Goal: Contribute content

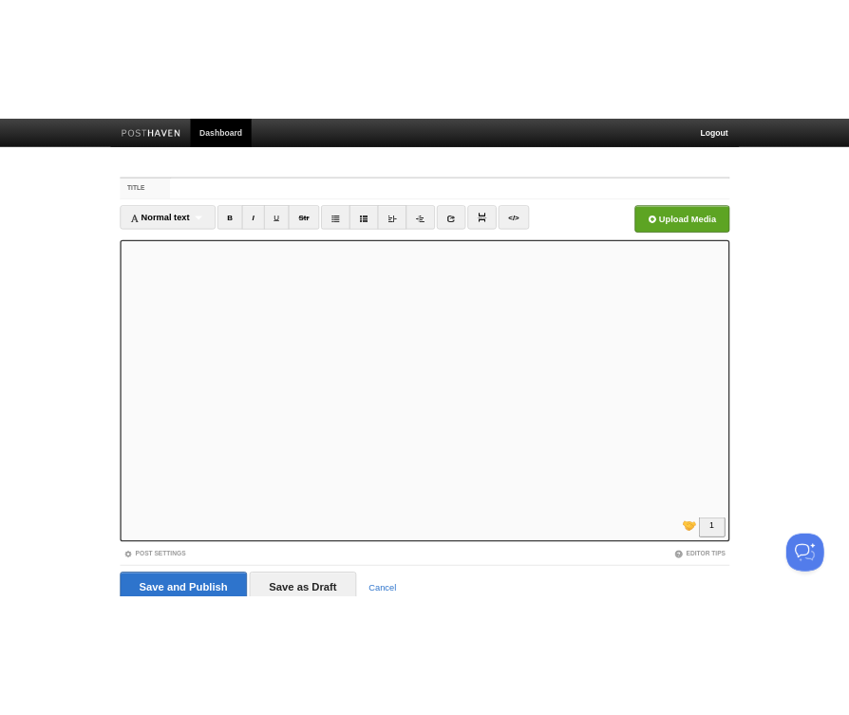
scroll to position [205, 0]
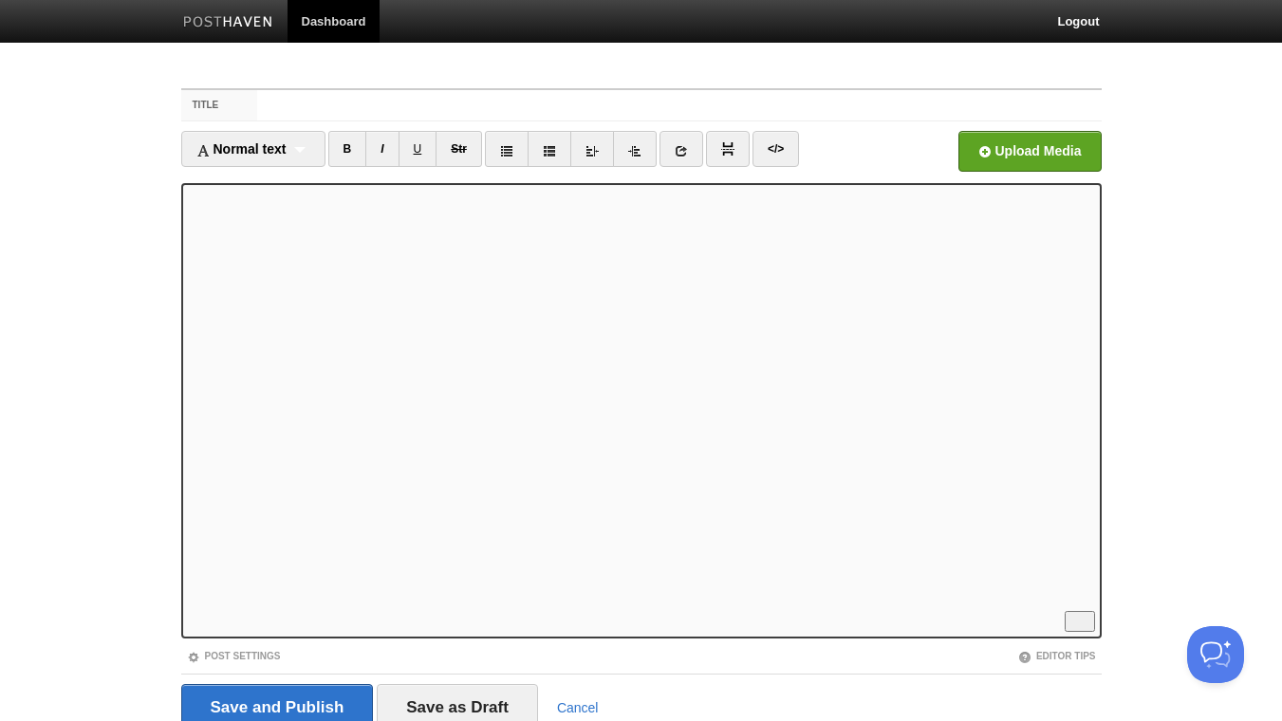
click at [517, 45] on body "Dashboard Logout Your Sites Daily Thought for Change Create a new site Edit you…" at bounding box center [641, 401] width 1282 height 803
click at [355, 147] on link "B" at bounding box center [347, 149] width 39 height 36
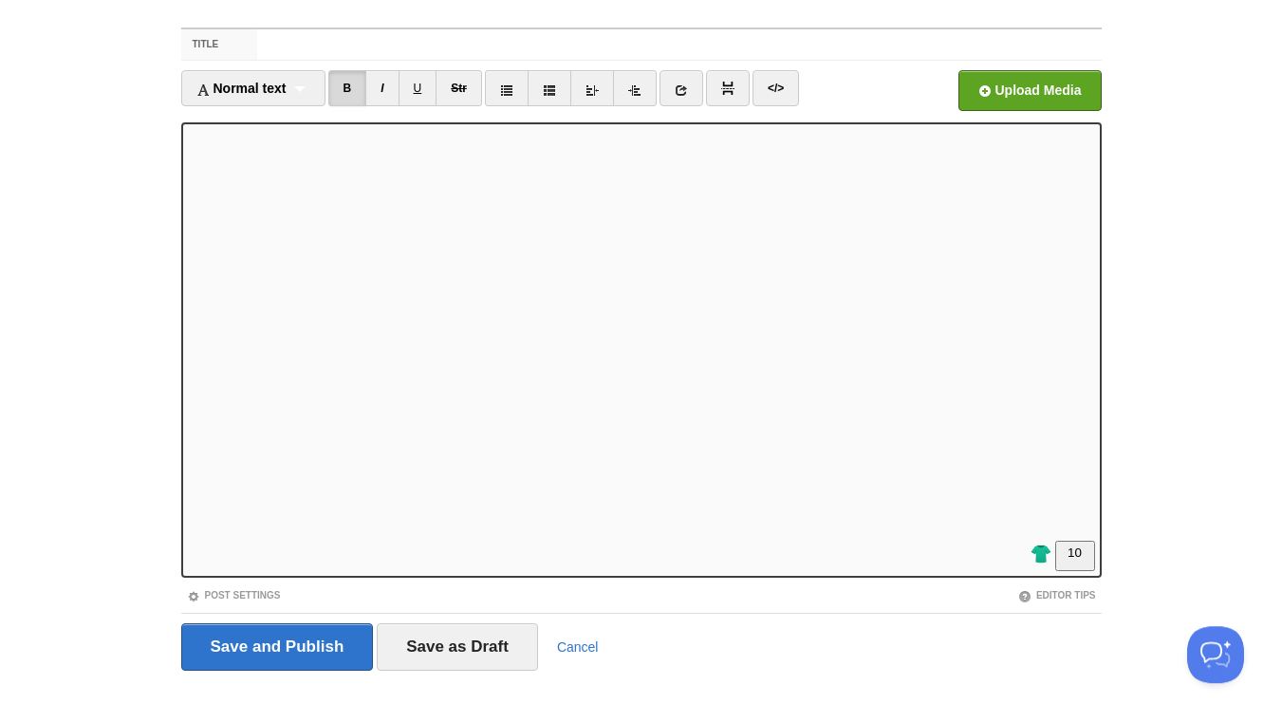
scroll to position [78, 0]
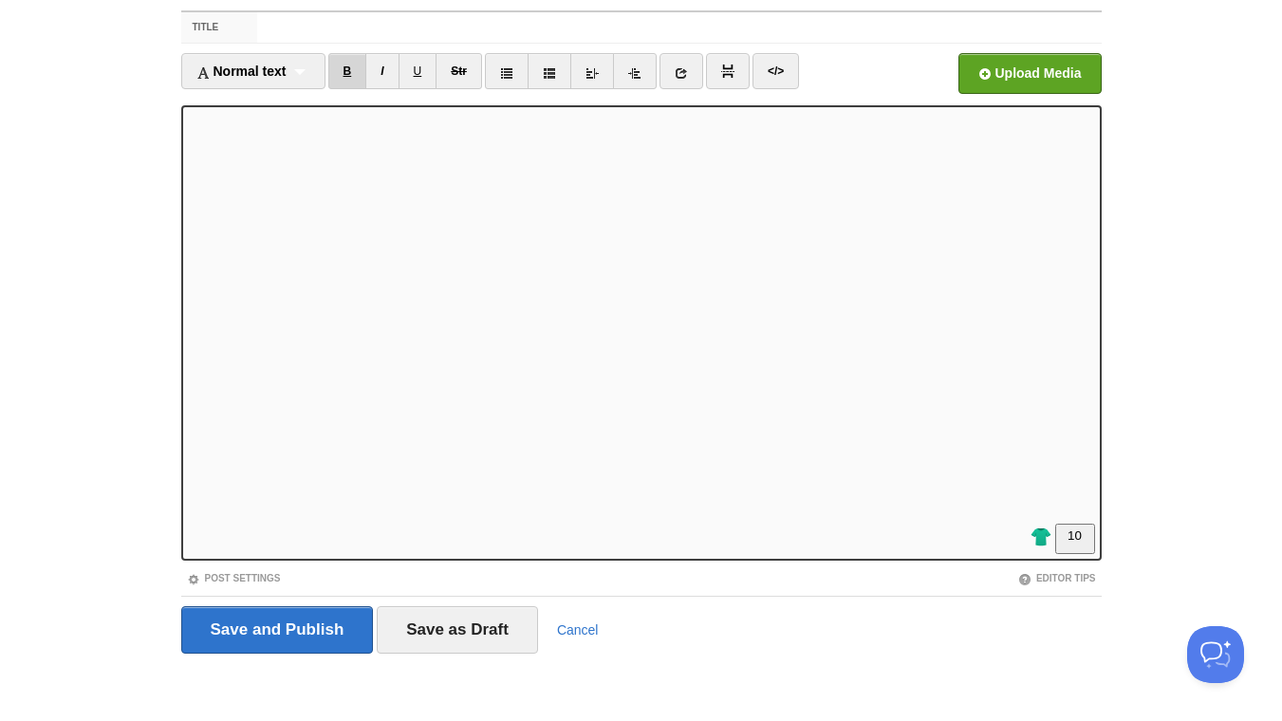
click at [350, 70] on link "B" at bounding box center [347, 71] width 39 height 36
click at [383, 74] on link "I" at bounding box center [381, 71] width 33 height 36
click at [391, 71] on link "I" at bounding box center [381, 71] width 33 height 36
click at [401, 27] on input "Title" at bounding box center [679, 27] width 844 height 30
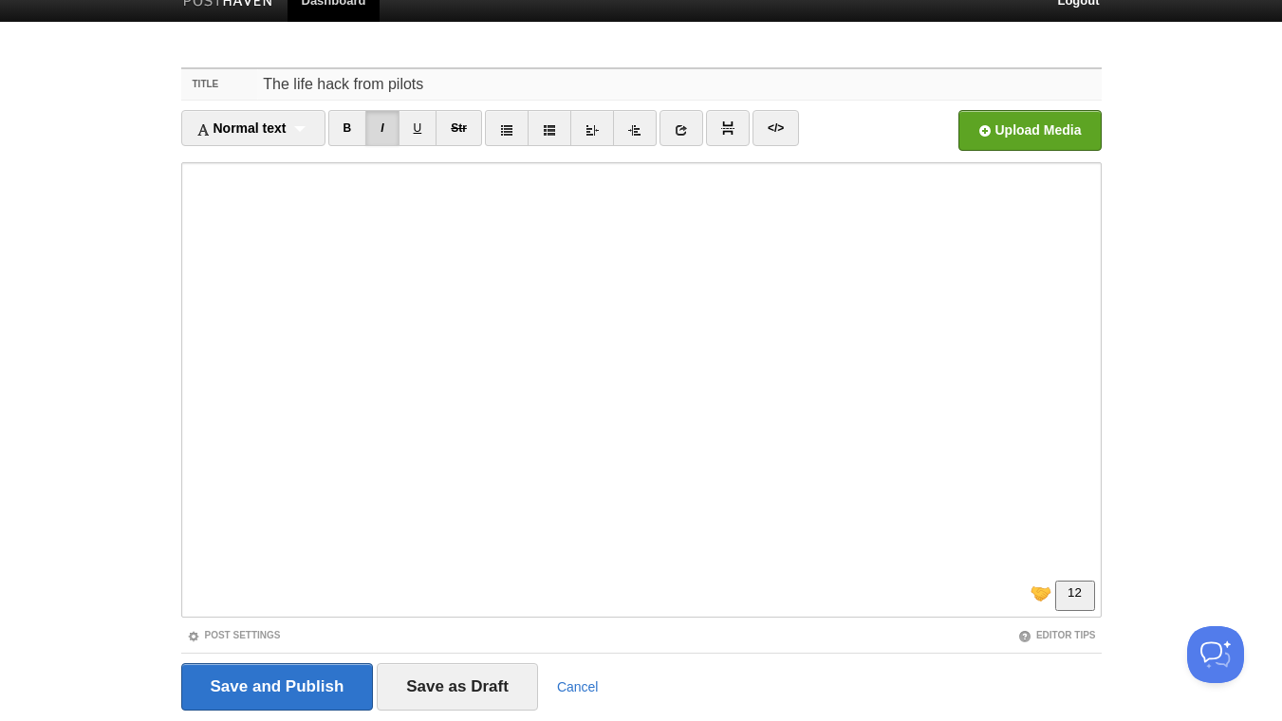
drag, startPoint x: 445, startPoint y: 34, endPoint x: 192, endPoint y: 14, distance: 254.2
click at [257, 69] on input "The life hack from pilots" at bounding box center [679, 84] width 844 height 30
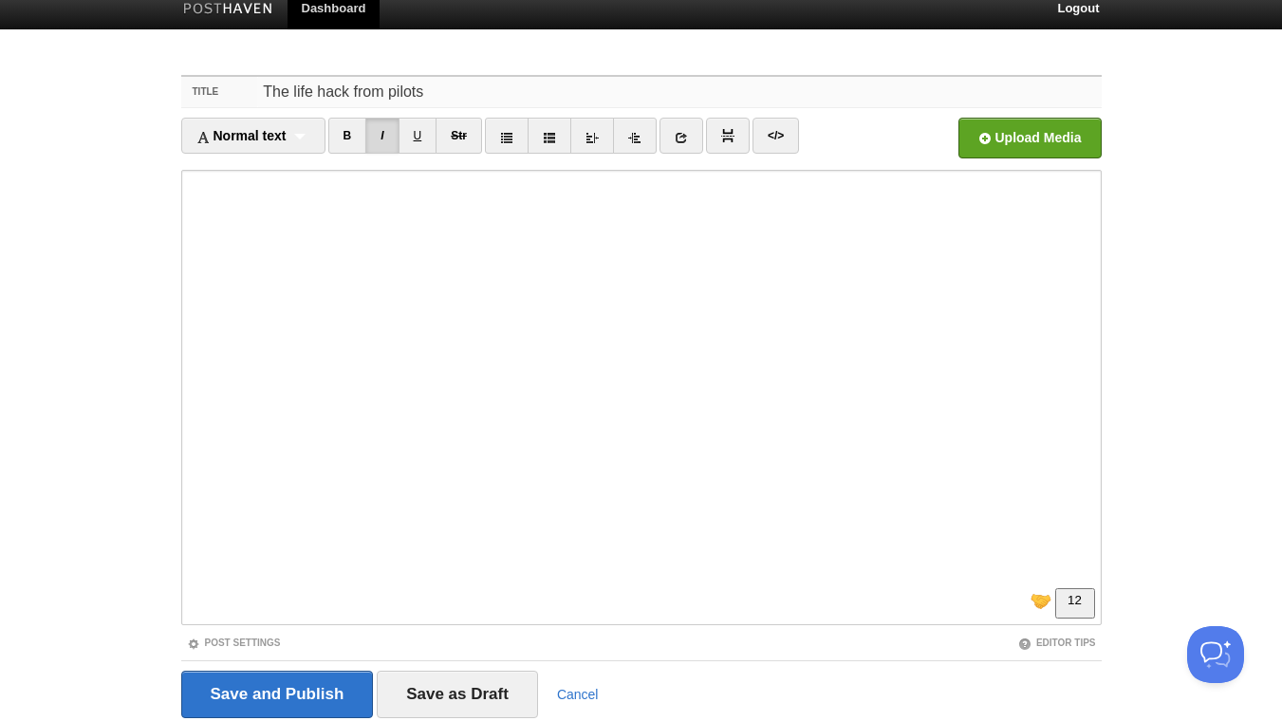
click at [264, 85] on input "The life hack from pilots" at bounding box center [679, 92] width 844 height 30
drag, startPoint x: 296, startPoint y: 93, endPoint x: 250, endPoint y: 92, distance: 46.5
click at [257, 92] on input "OverThe life hack from pilots" at bounding box center [679, 92] width 844 height 30
drag, startPoint x: 619, startPoint y: 93, endPoint x: 527, endPoint y: 92, distance: 92.1
click at [527, 92] on input "Beating decision fatigue with a lifehack The life hack from pilots" at bounding box center [679, 92] width 844 height 30
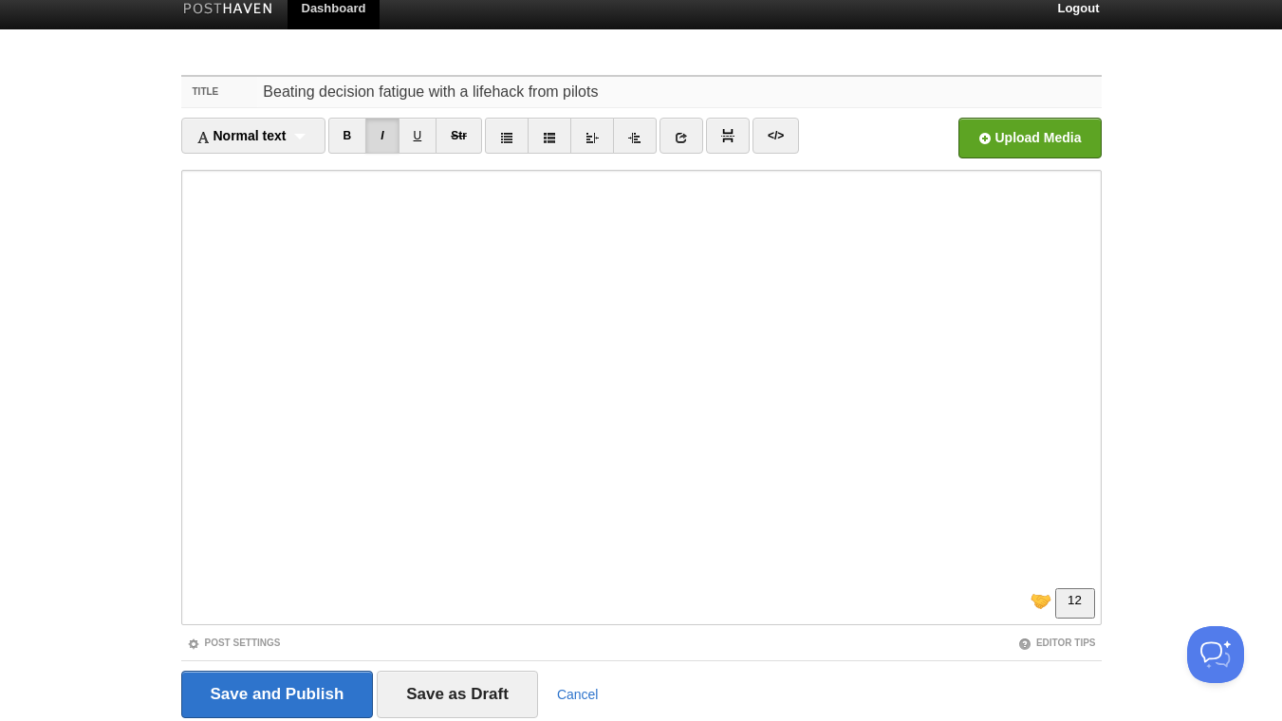
drag, startPoint x: 629, startPoint y: 93, endPoint x: 590, endPoint y: 83, distance: 40.3
click at [616, 92] on input "Beating decision fatigue with a lifehack from pilots" at bounding box center [679, 92] width 844 height 30
drag, startPoint x: 743, startPoint y: 105, endPoint x: 607, endPoint y: 103, distance: 135.8
click at [607, 103] on input "Beating decision fatigue with a lifehack from pilots. It lands the plane every …" at bounding box center [679, 92] width 844 height 30
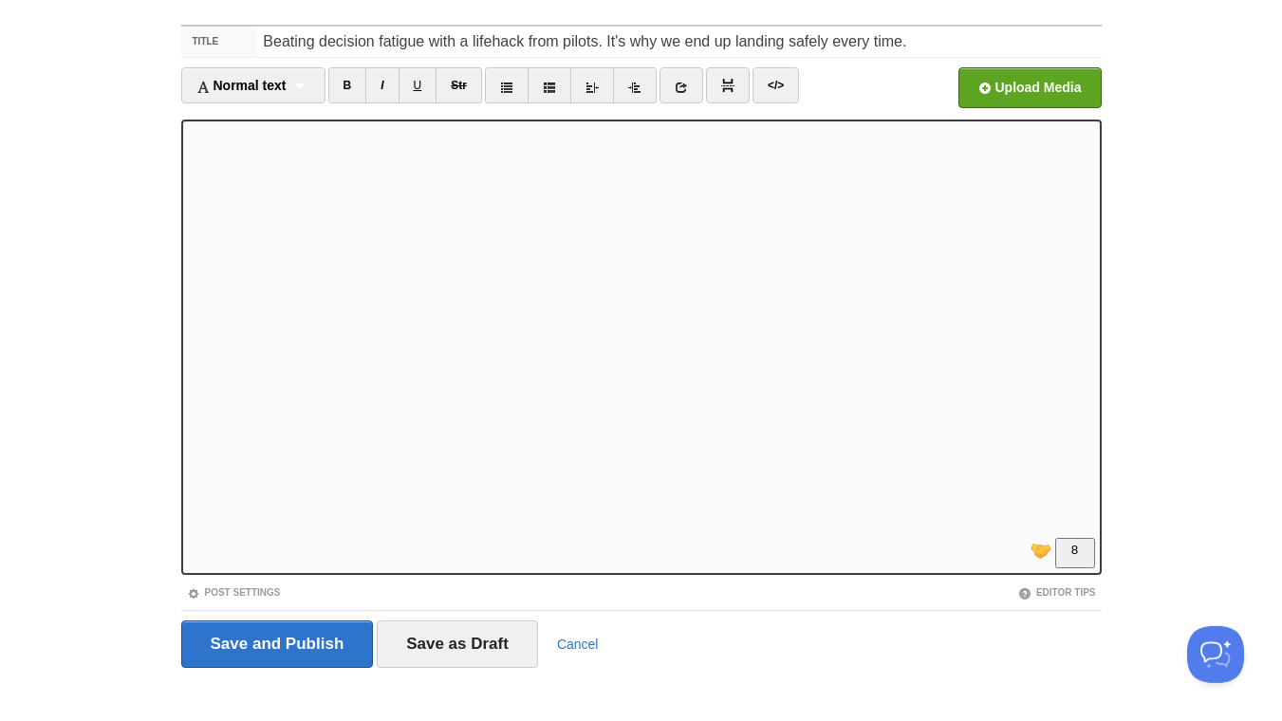
scroll to position [78, 0]
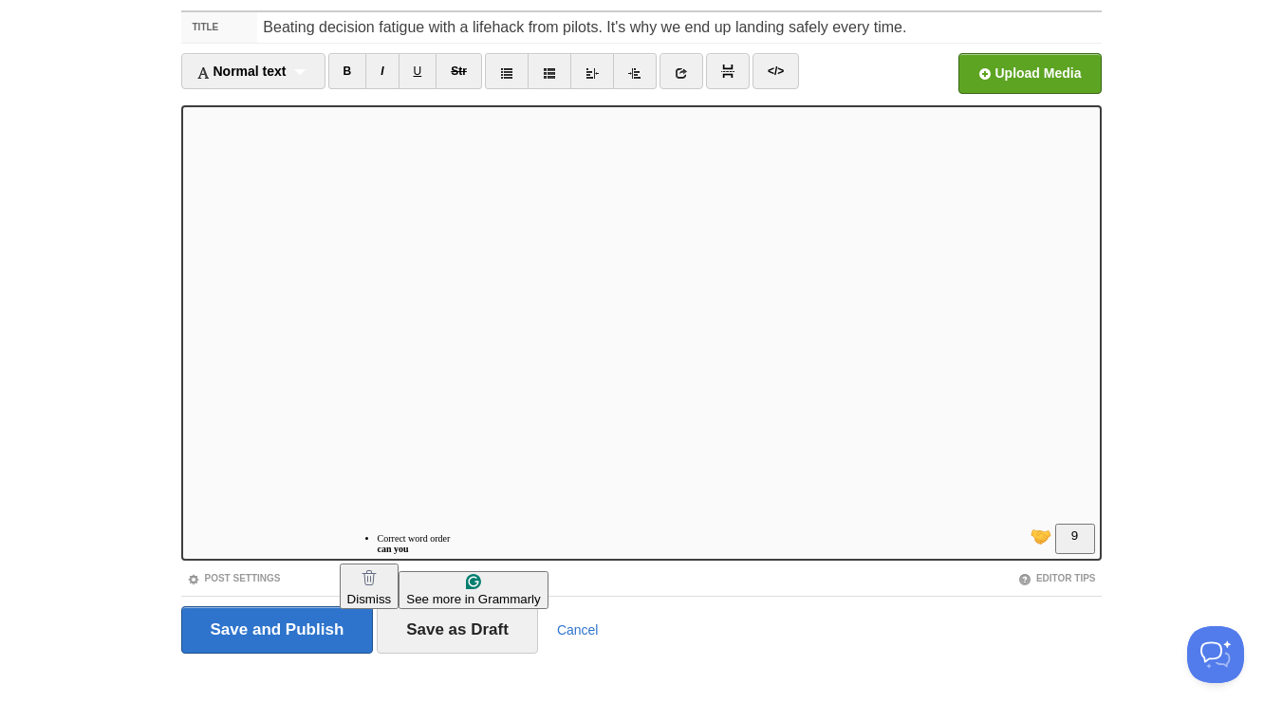
click at [413, 564] on html "Dashboard Logout Your Sites Daily Thought for Change Create a new site Edit you…" at bounding box center [641, 323] width 1282 height 803
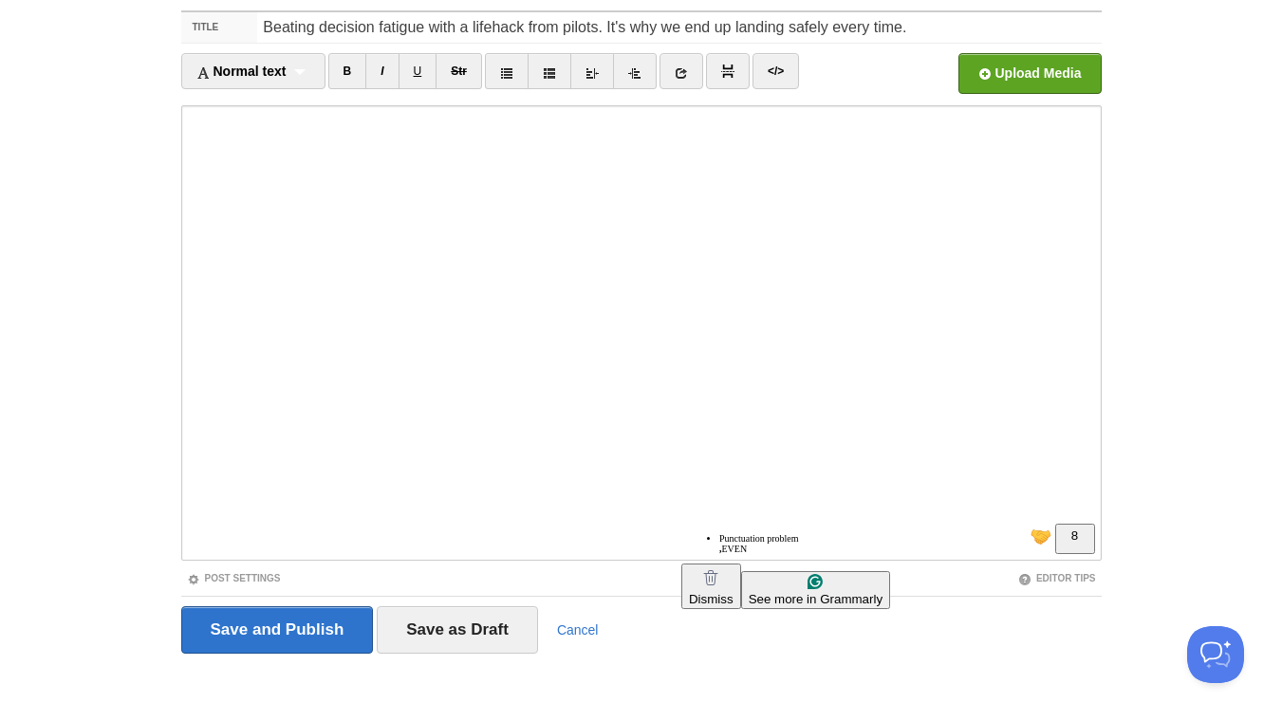
click at [719, 560] on html "Dashboard Logout Your Sites Daily Thought for Change Create a new site Edit you…" at bounding box center [641, 323] width 1282 height 803
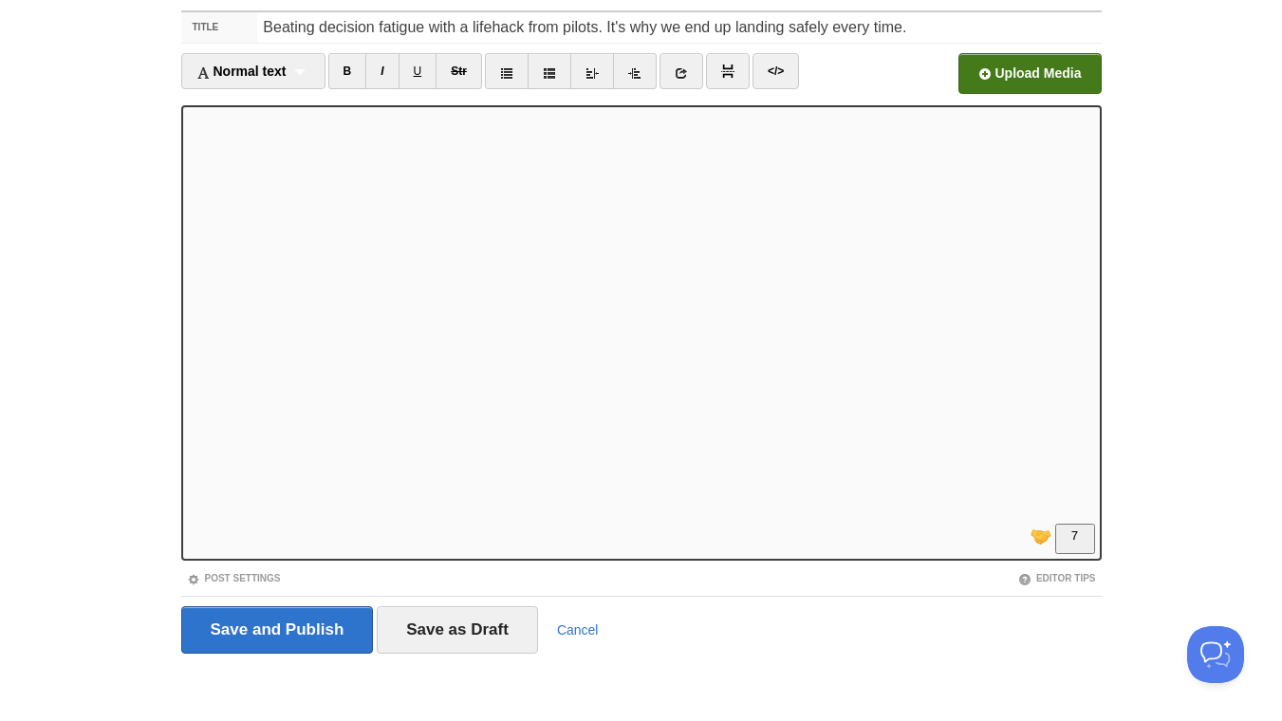
click at [1068, 73] on input "file" at bounding box center [456, 78] width 1437 height 97
drag, startPoint x: 598, startPoint y: 28, endPoint x: 531, endPoint y: 32, distance: 67.6
click at [531, 32] on input "Beating decision fatigue with a lifehack from pilots. It's why we end up landin…" at bounding box center [679, 27] width 844 height 30
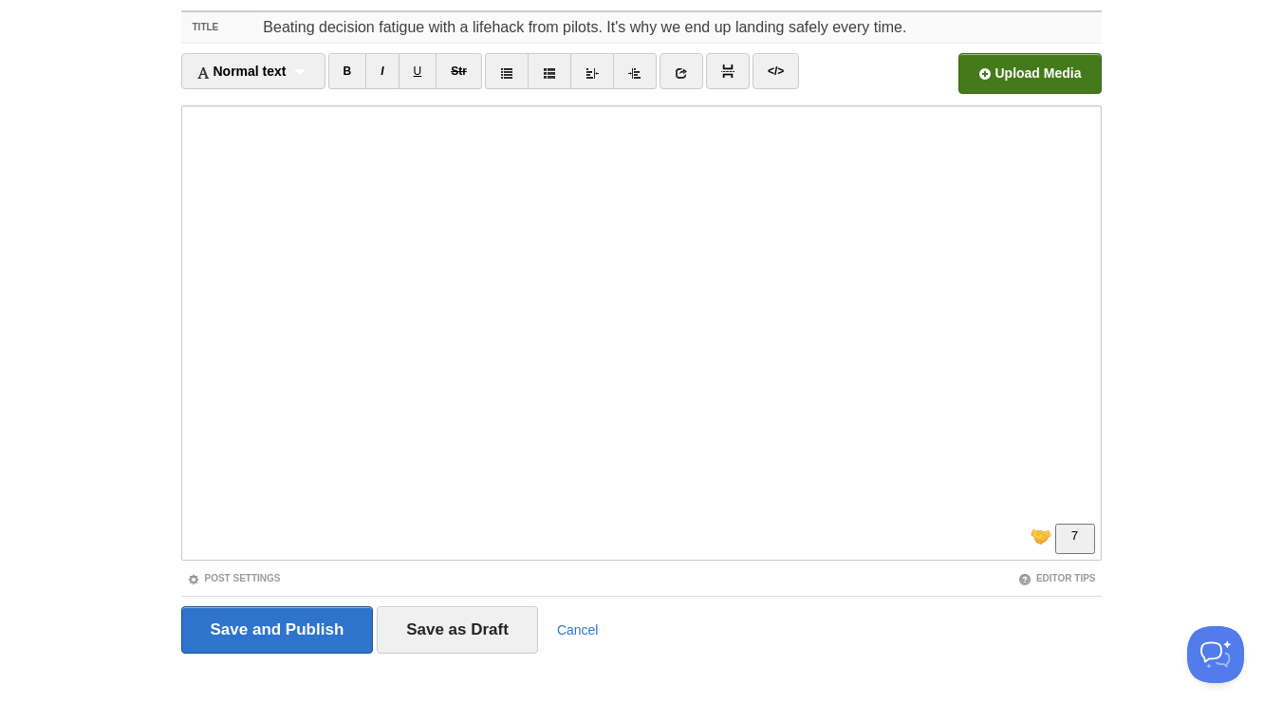
click at [528, 18] on input "Beating decision fatigue with a lifehack from pilots. It's why we end up landin…" at bounding box center [679, 27] width 844 height 30
drag, startPoint x: 533, startPoint y: 25, endPoint x: 593, endPoint y: 22, distance: 59.9
click at [598, 25] on input "Beating decision fatigue with a lifehack from pilots. It's why we end up landin…" at bounding box center [679, 27] width 844 height 30
type input "Beating decision fatigue with a lifehack every pilot uses. It's why we end up l…"
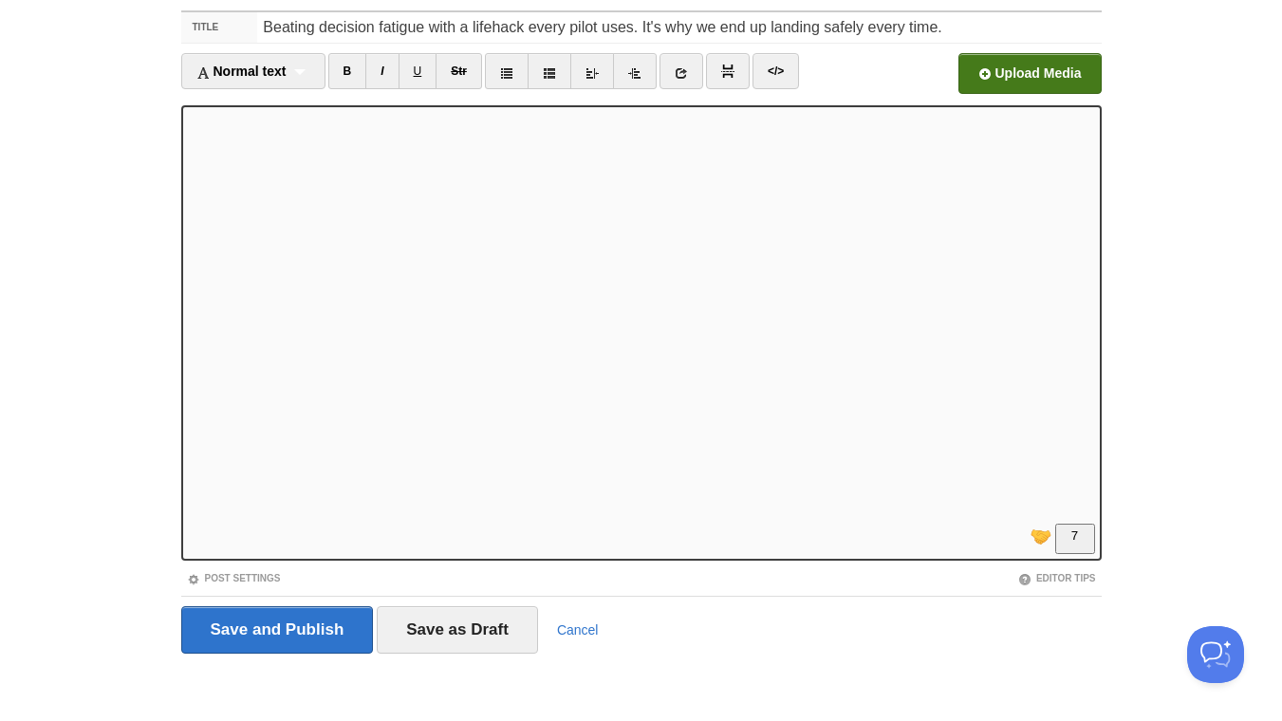
scroll to position [497, 0]
click at [337, 632] on input "Save and Publish" at bounding box center [277, 630] width 193 height 47
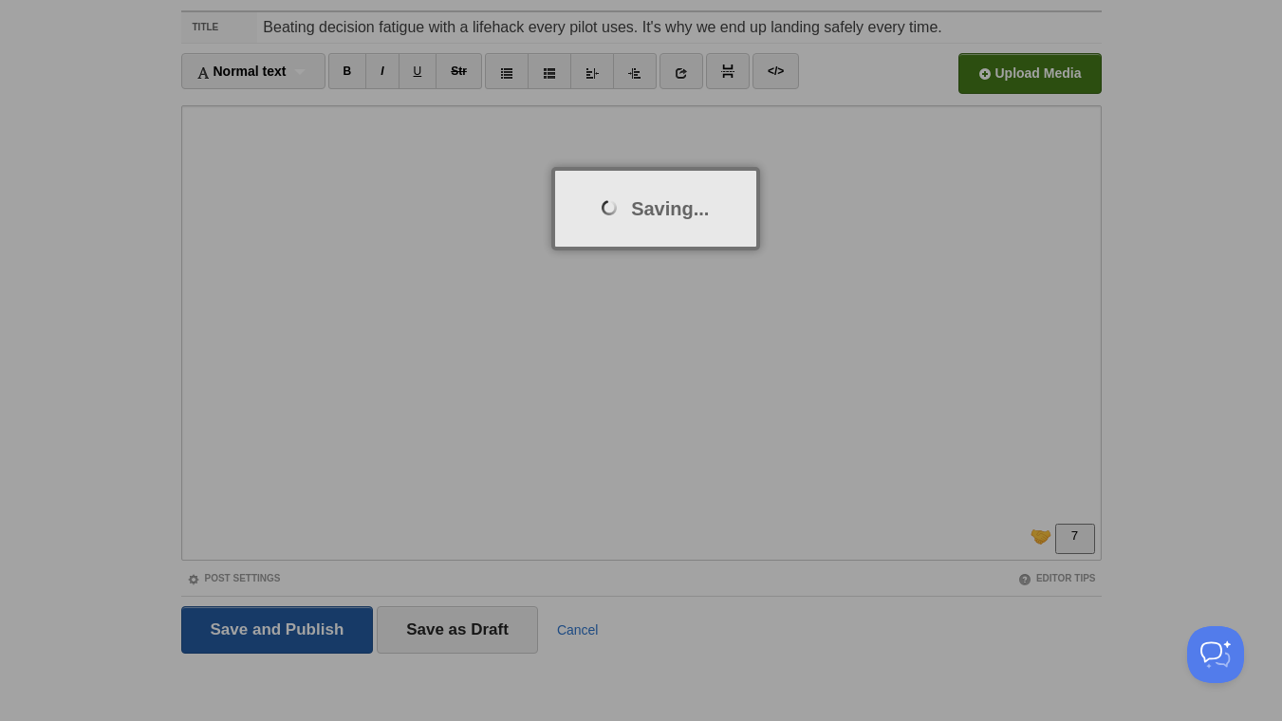
scroll to position [71, 0]
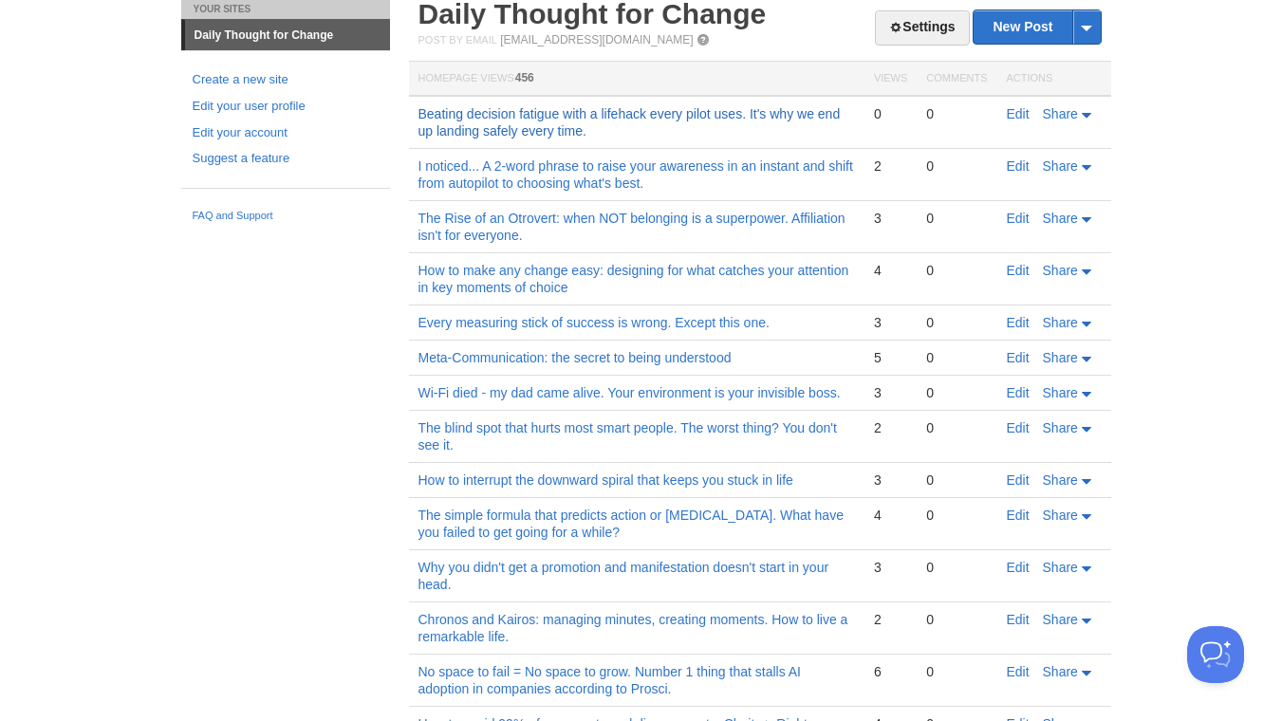
click at [616, 119] on link "Beating decision fatigue with a lifehack every pilot uses. It's why we end up l…" at bounding box center [630, 122] width 422 height 32
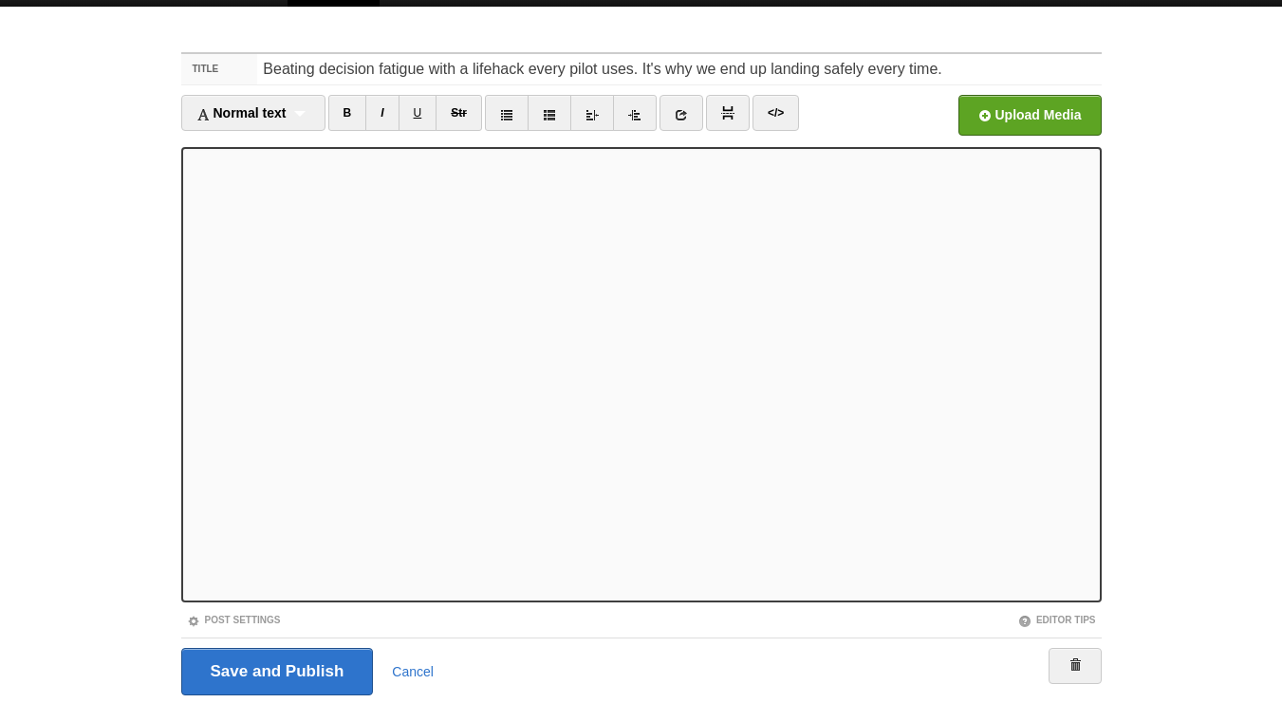
scroll to position [78, 0]
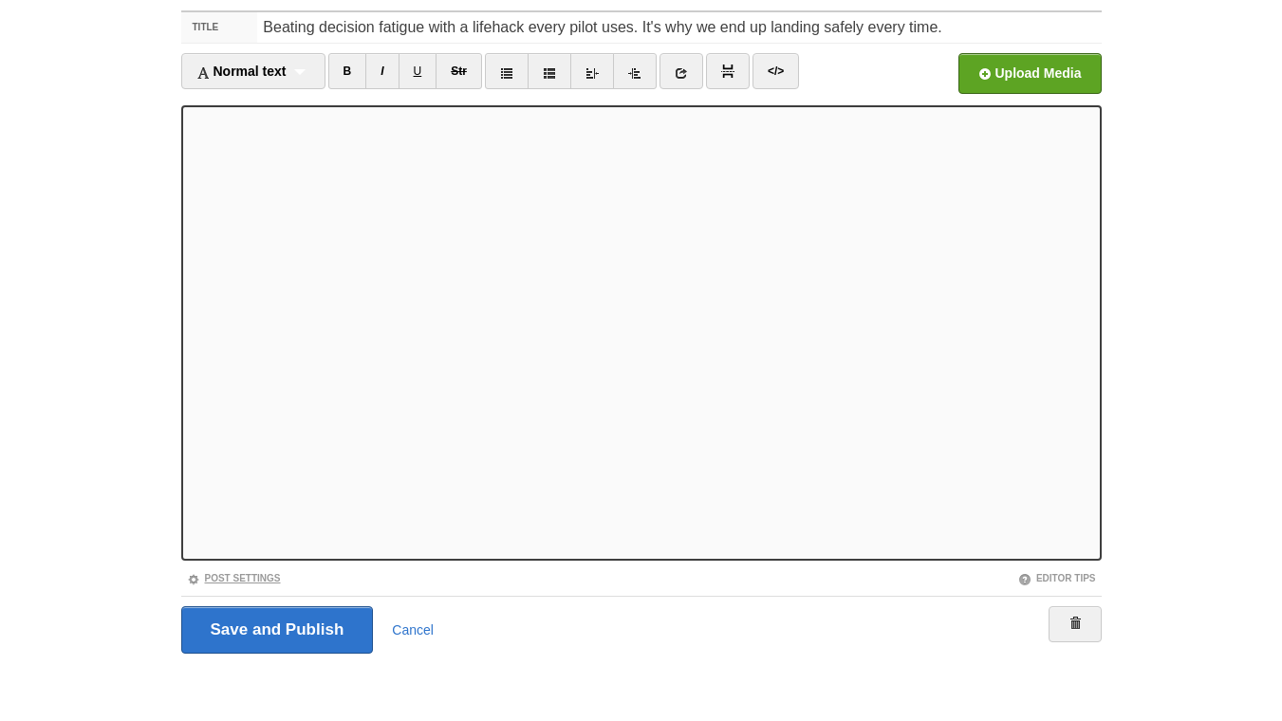
click at [271, 579] on link "Post Settings" at bounding box center [234, 578] width 94 height 10
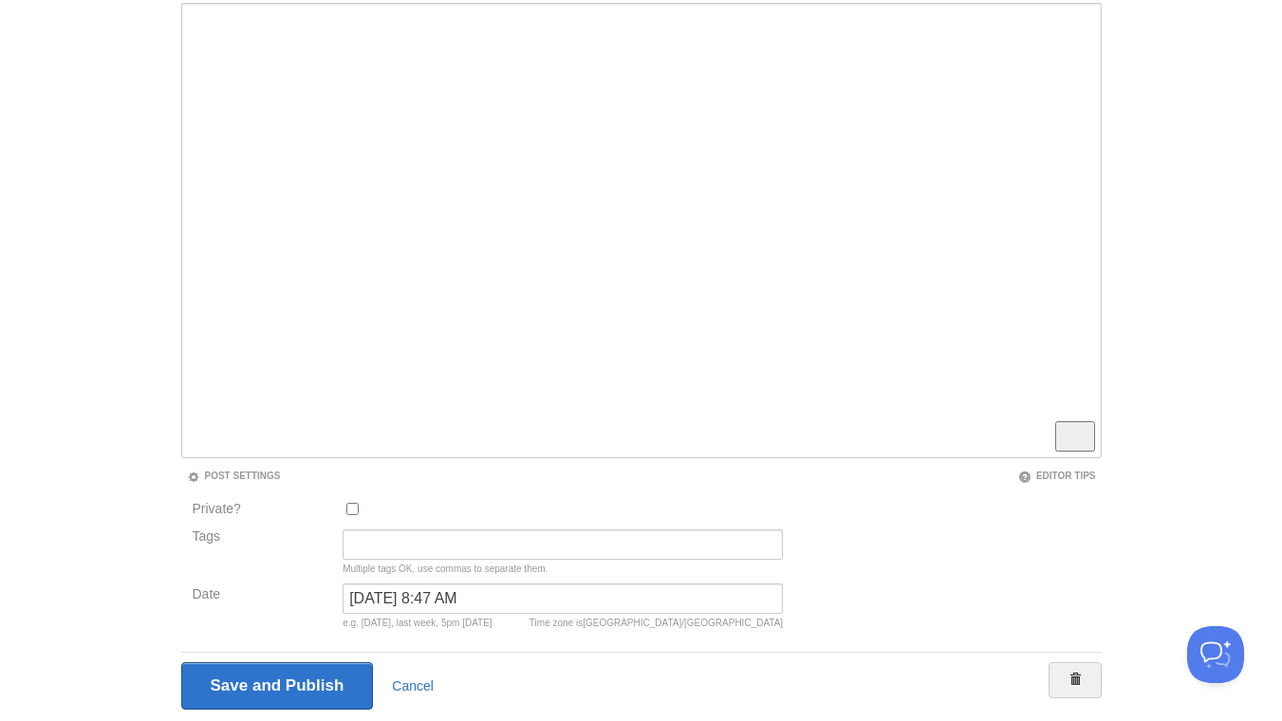
scroll to position [0, 0]
click at [411, 600] on input "[DATE] 8:47 AM" at bounding box center [563, 599] width 440 height 30
type input "[DATE] 8:47 AM"
click at [355, 690] on input "Save and Publish" at bounding box center [277, 686] width 193 height 47
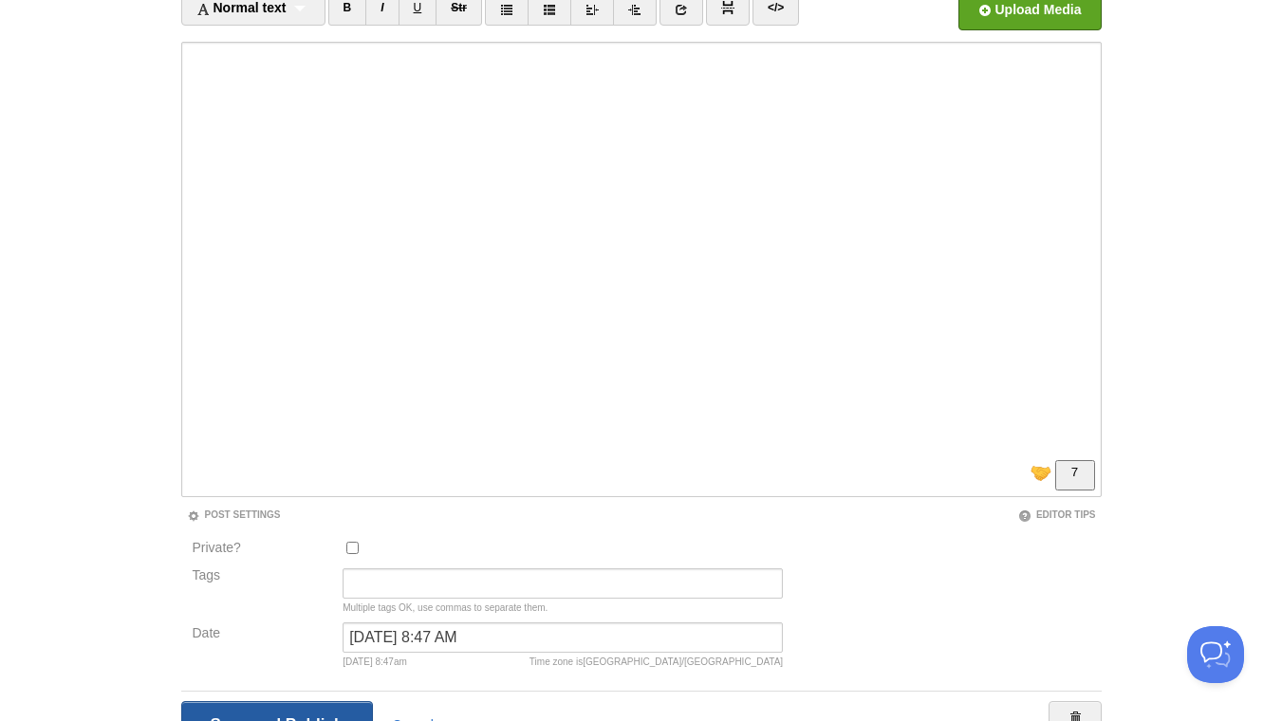
scroll to position [71, 0]
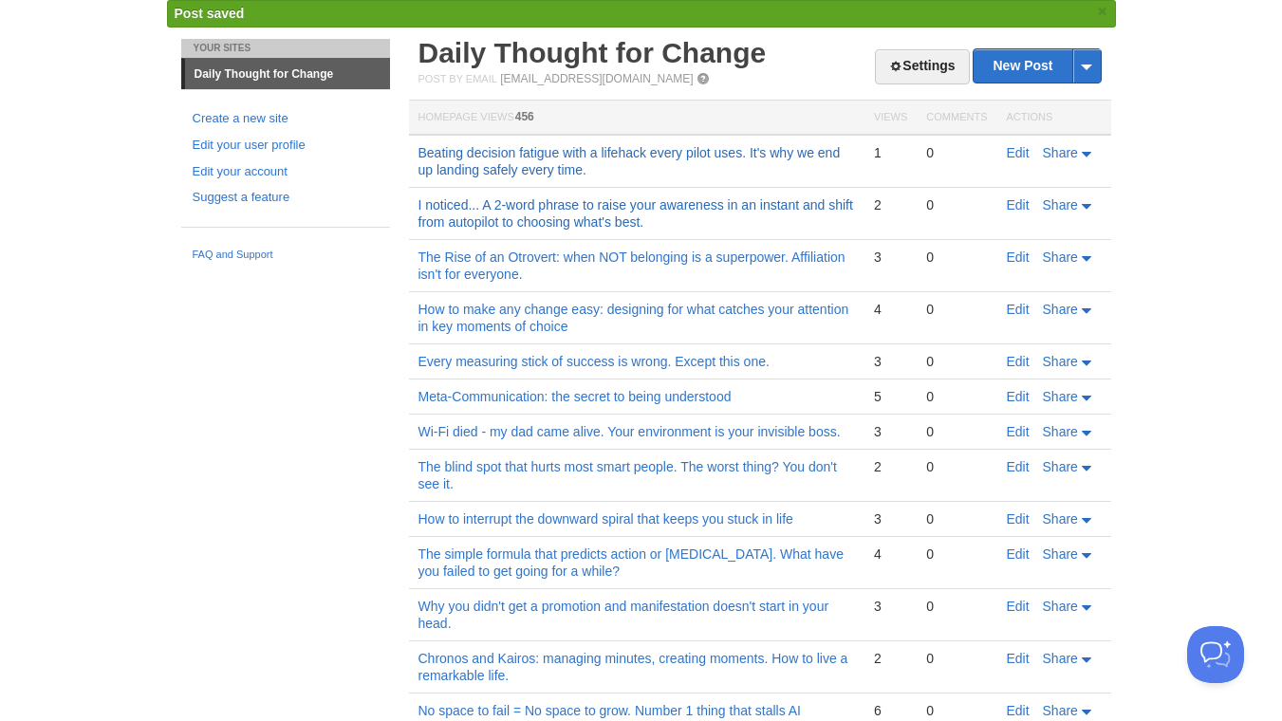
click at [561, 197] on link "I noticed... A 2-word phrase to raise your awareness in an instant and shift fr…" at bounding box center [636, 213] width 435 height 32
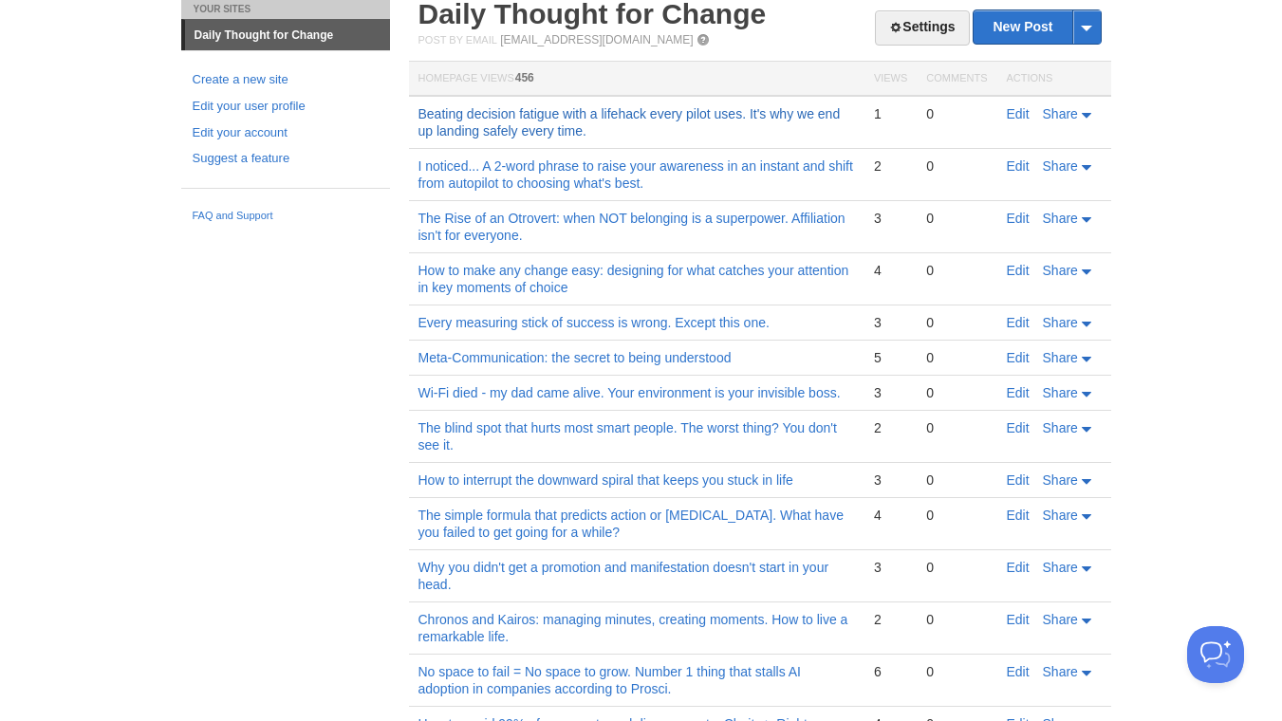
click at [514, 120] on link "Beating decision fatigue with a lifehack every pilot uses. It's why we end up l…" at bounding box center [630, 122] width 422 height 32
